Goal: Task Accomplishment & Management: Manage account settings

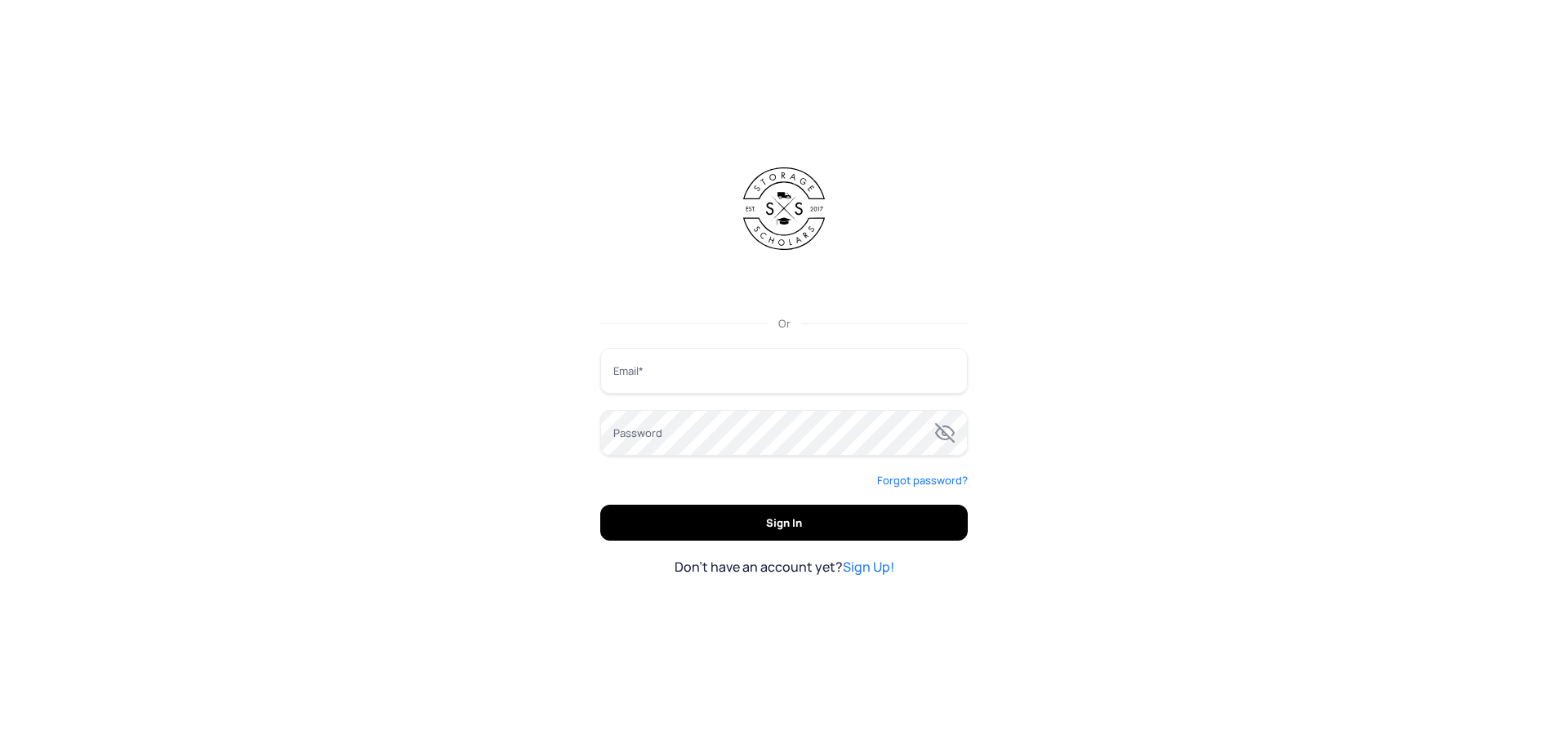
click at [709, 367] on input "Email" at bounding box center [784, 371] width 367 height 45
type input "**********"
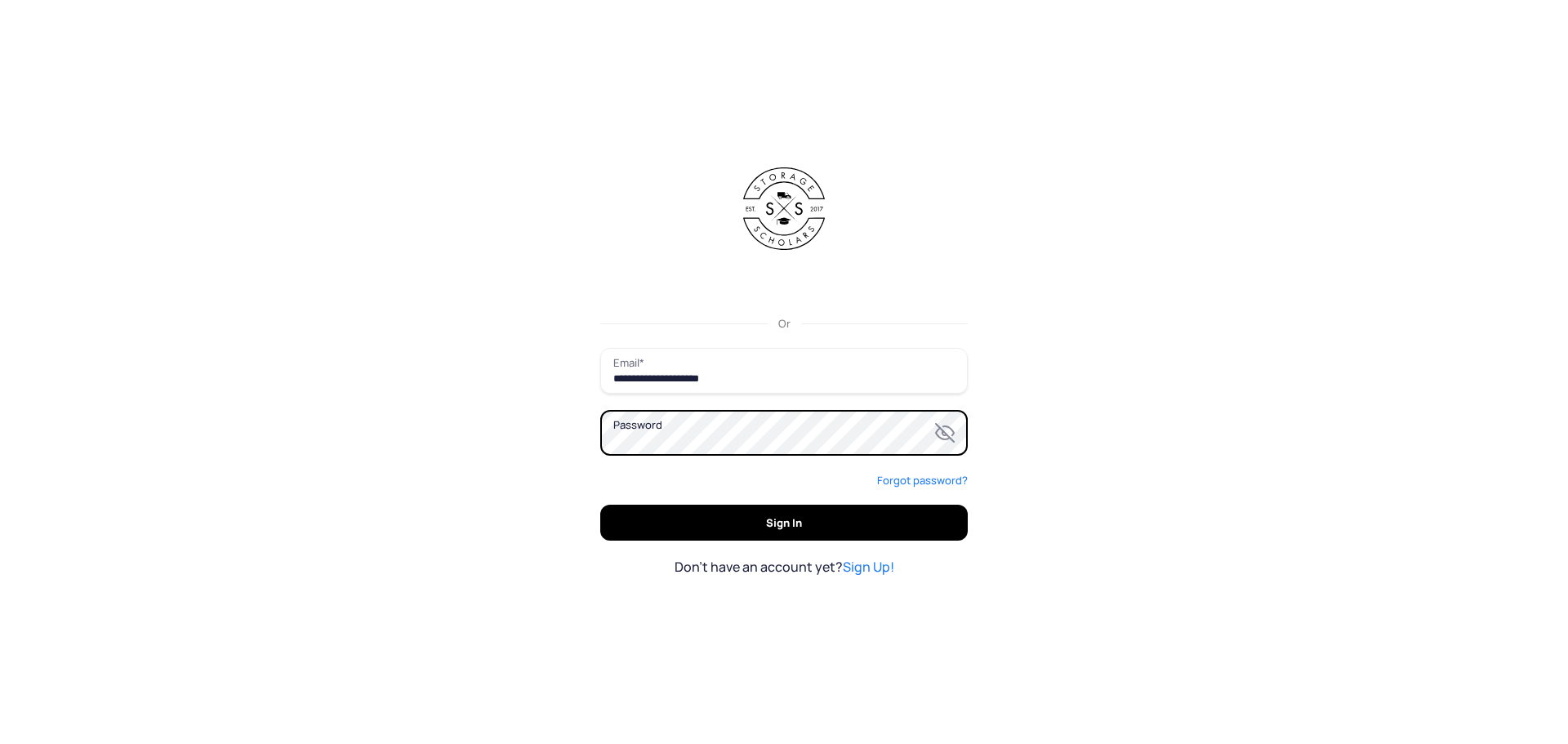
click at [600, 504] on button "Sign In" at bounding box center [784, 522] width 367 height 36
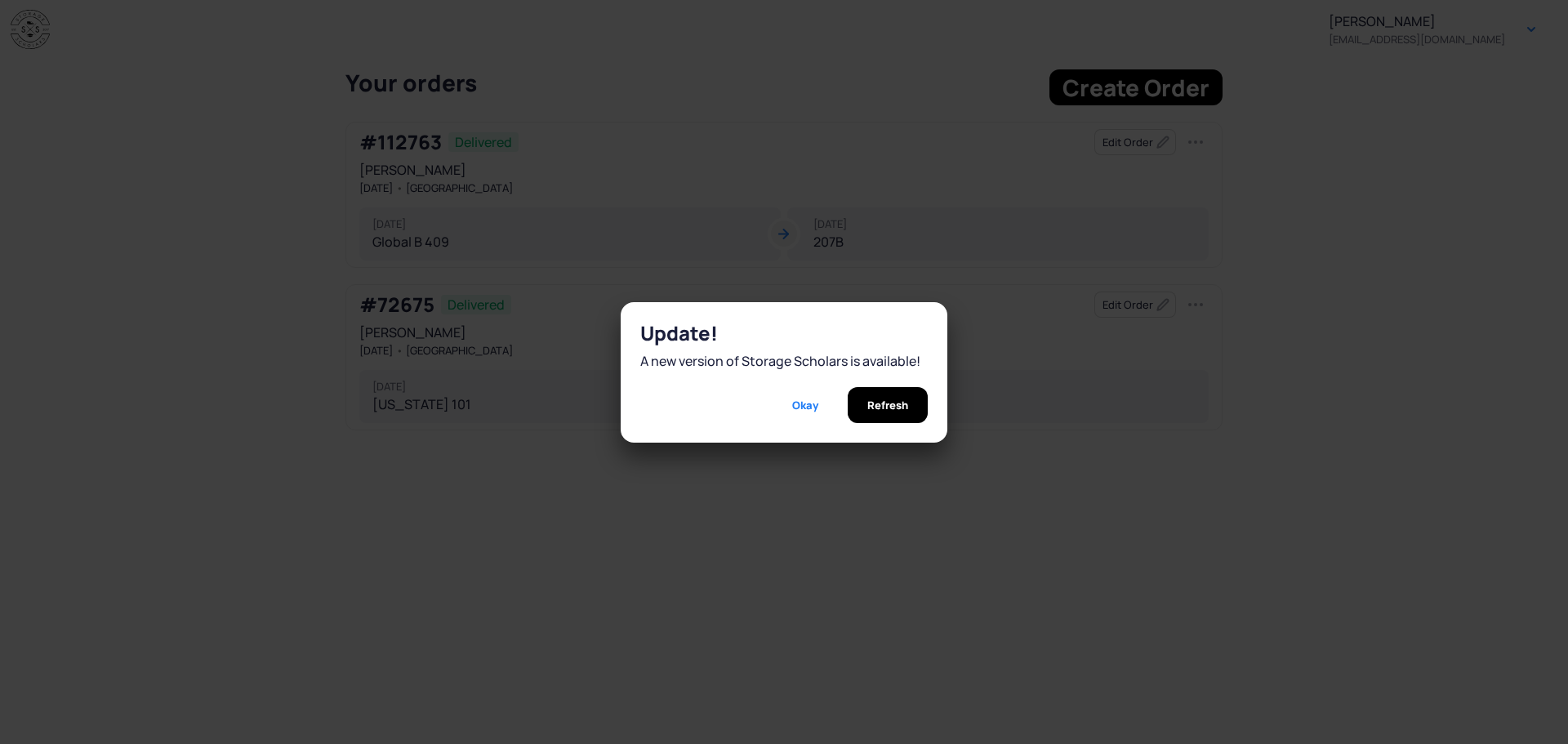
click at [870, 404] on span "Refresh" at bounding box center [888, 405] width 41 height 36
